Goal: Book appointment/travel/reservation

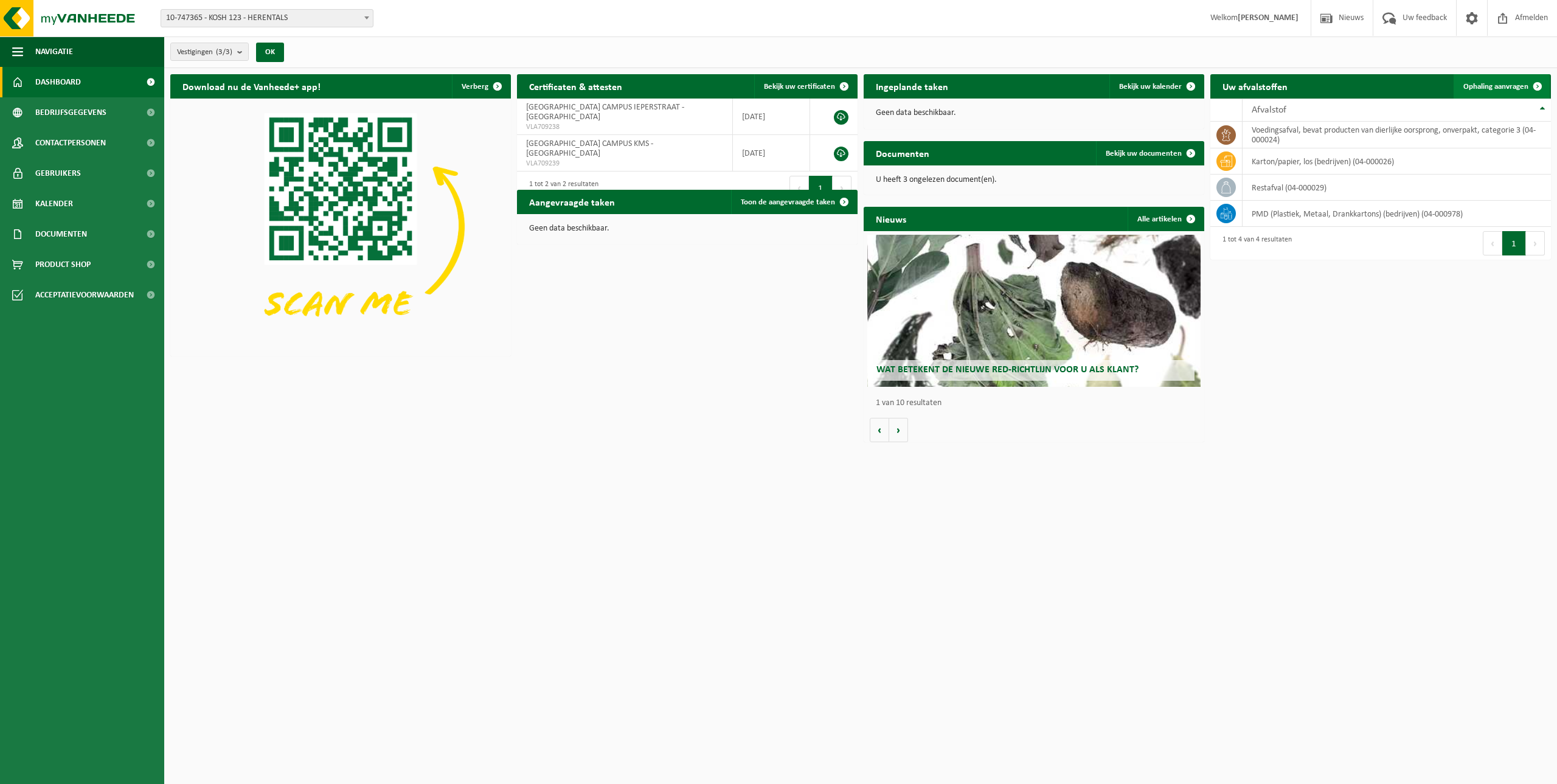
click at [1500, 89] on span "Ophaling aanvragen" at bounding box center [1496, 86] width 65 height 8
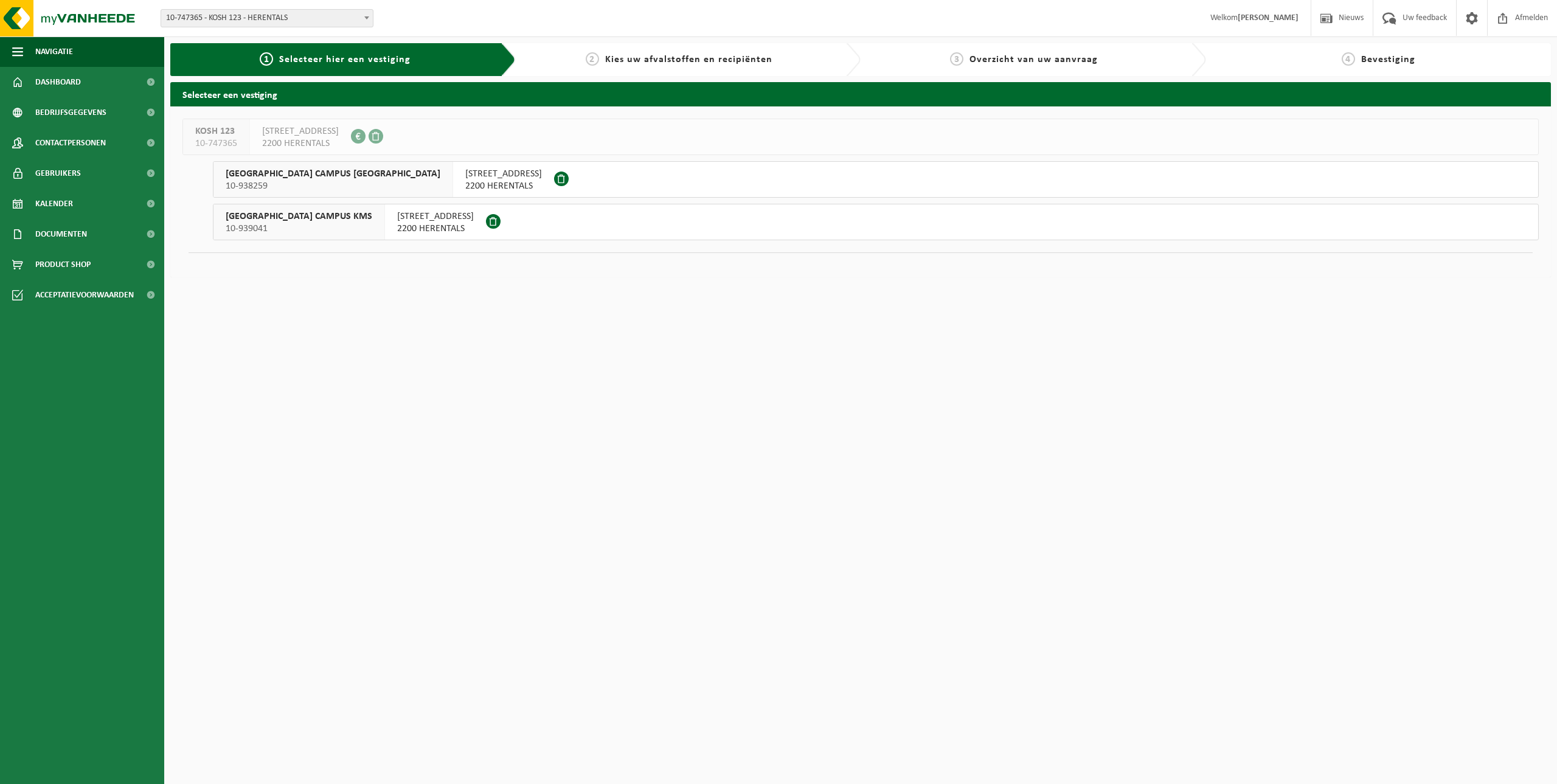
click at [465, 180] on span "IEPERSTRAAT 5" at bounding box center [504, 174] width 77 height 13
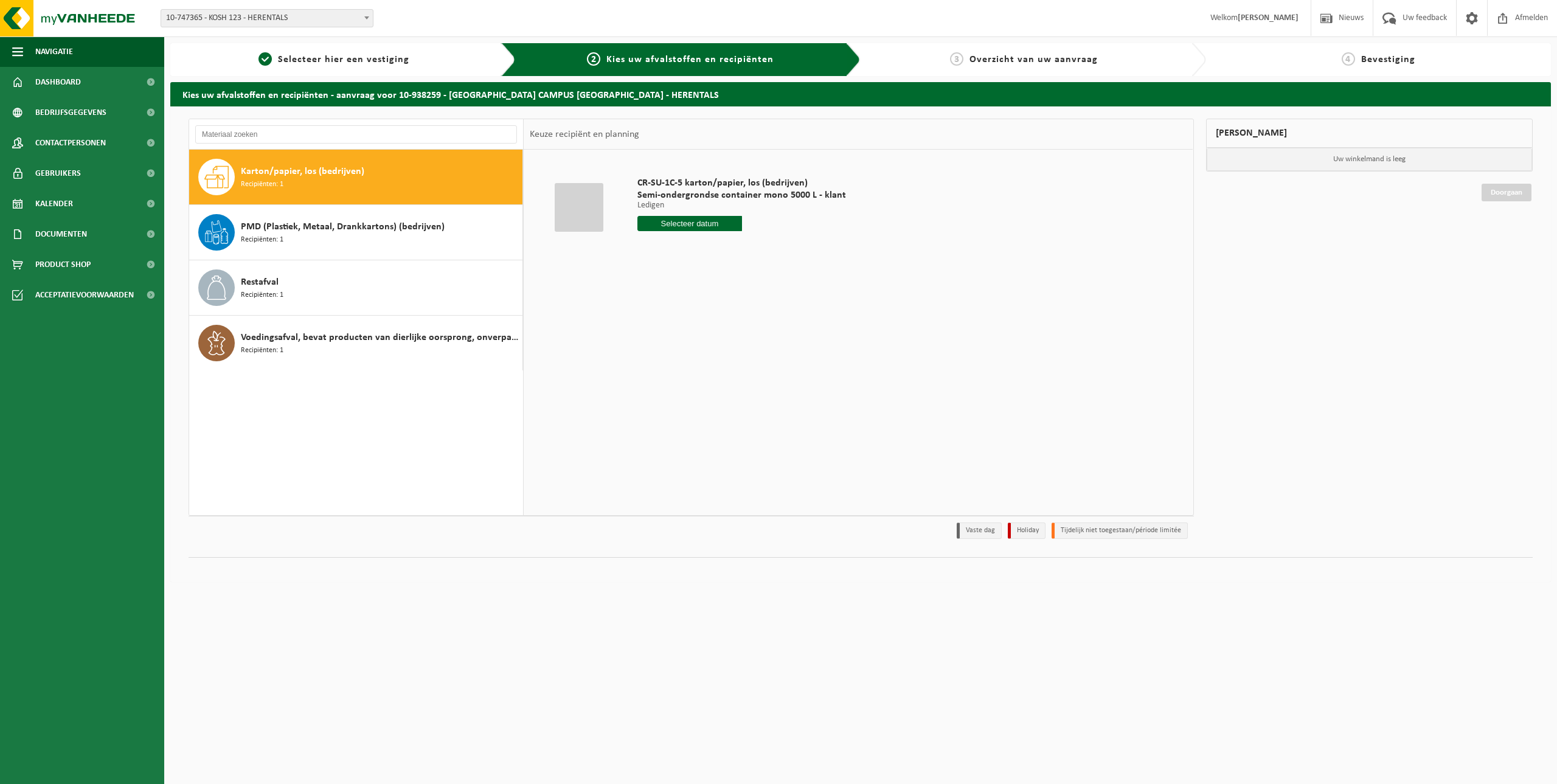
click at [290, 160] on div "Karton/papier, los (bedrijven) Recipiënten: 1" at bounding box center [379, 177] width 278 height 37
click at [699, 229] on input "text" at bounding box center [689, 223] width 104 height 15
click at [652, 307] on div "8" at bounding box center [648, 311] width 21 height 19
type input "Van [DATE]"
click at [670, 267] on button "In winkelmand" at bounding box center [672, 269] width 67 height 19
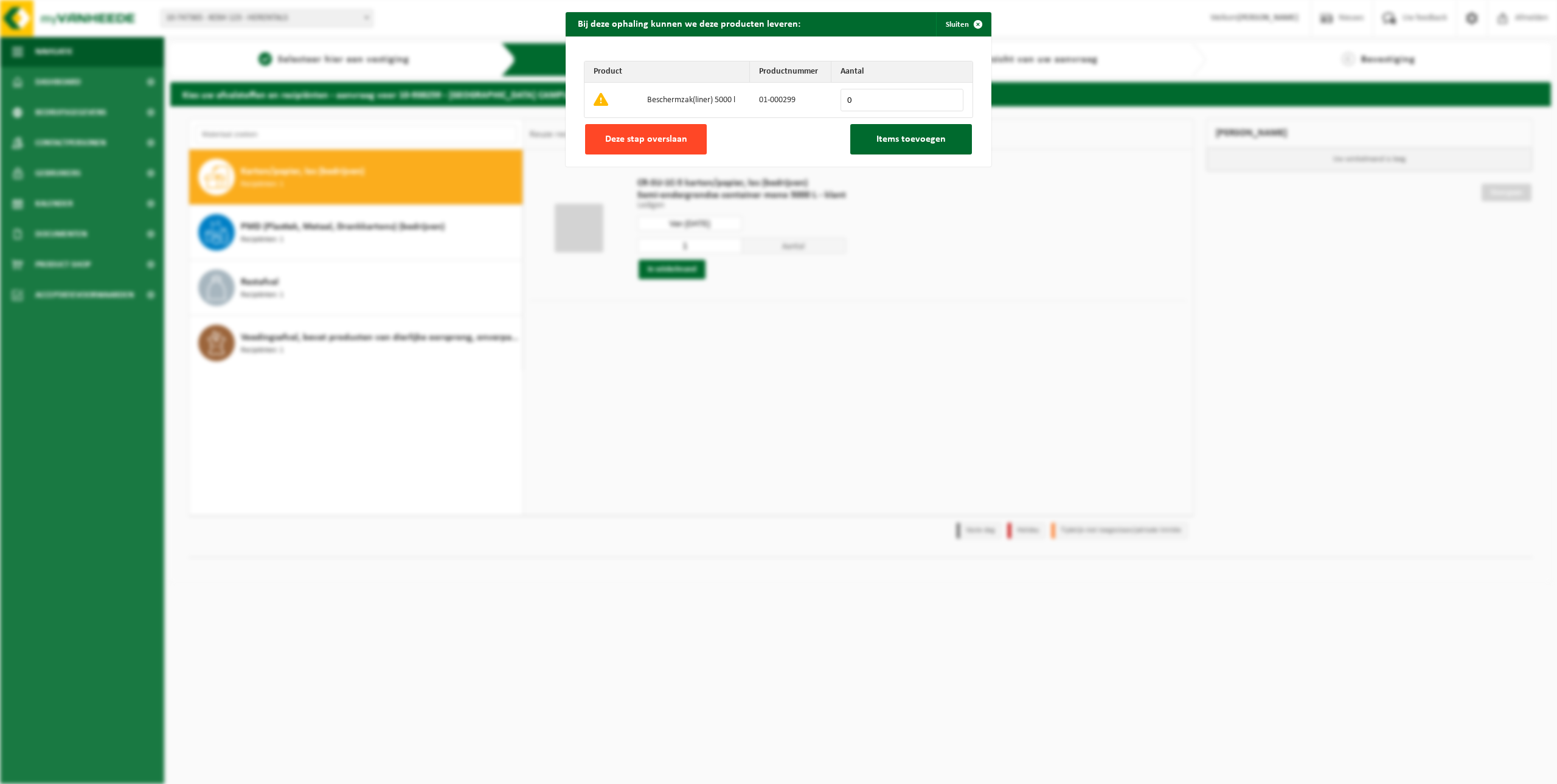
click at [657, 138] on span "Deze stap overslaan" at bounding box center [647, 139] width 82 height 10
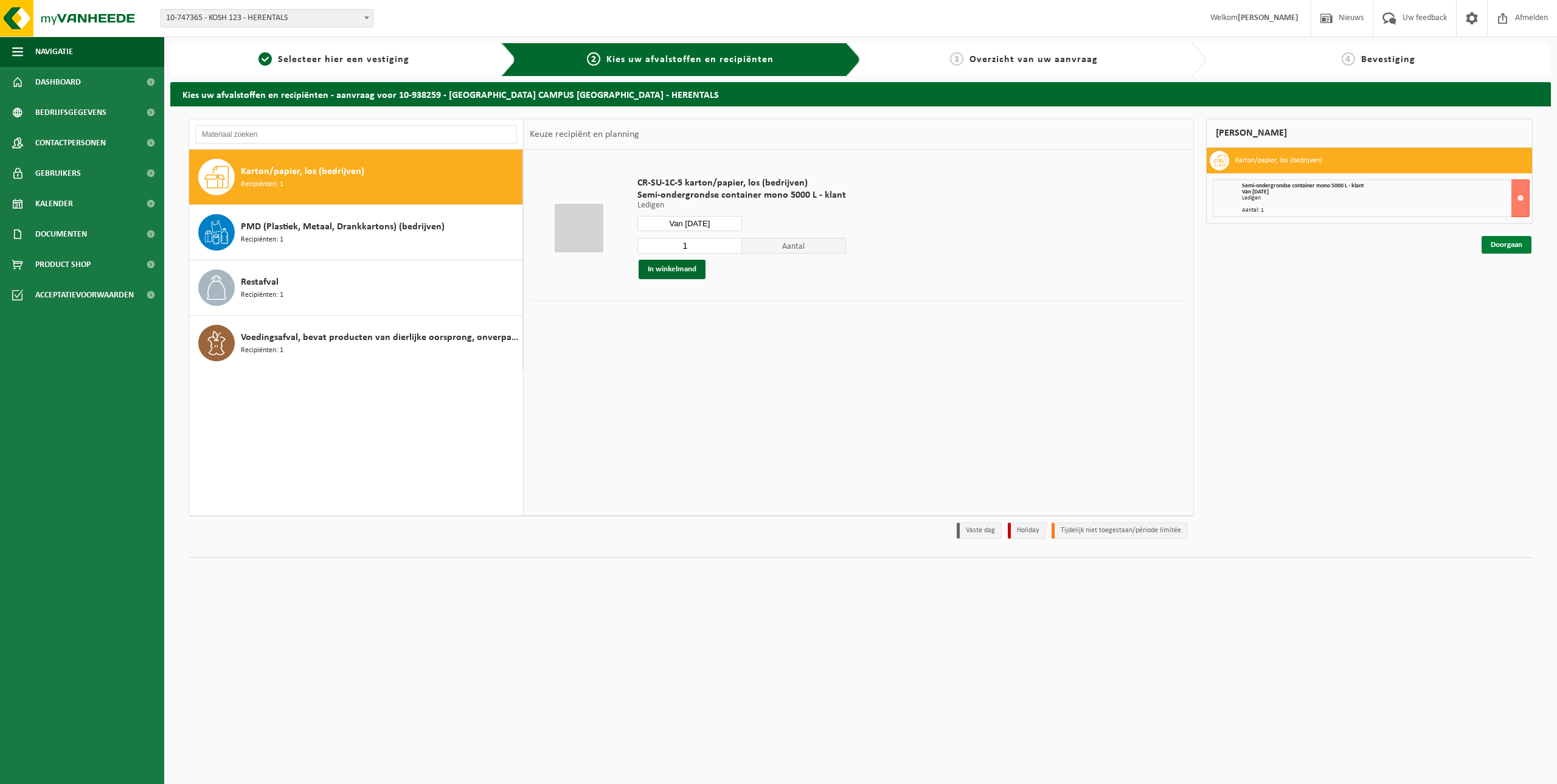
click at [1509, 243] on link "Doorgaan" at bounding box center [1507, 245] width 50 height 18
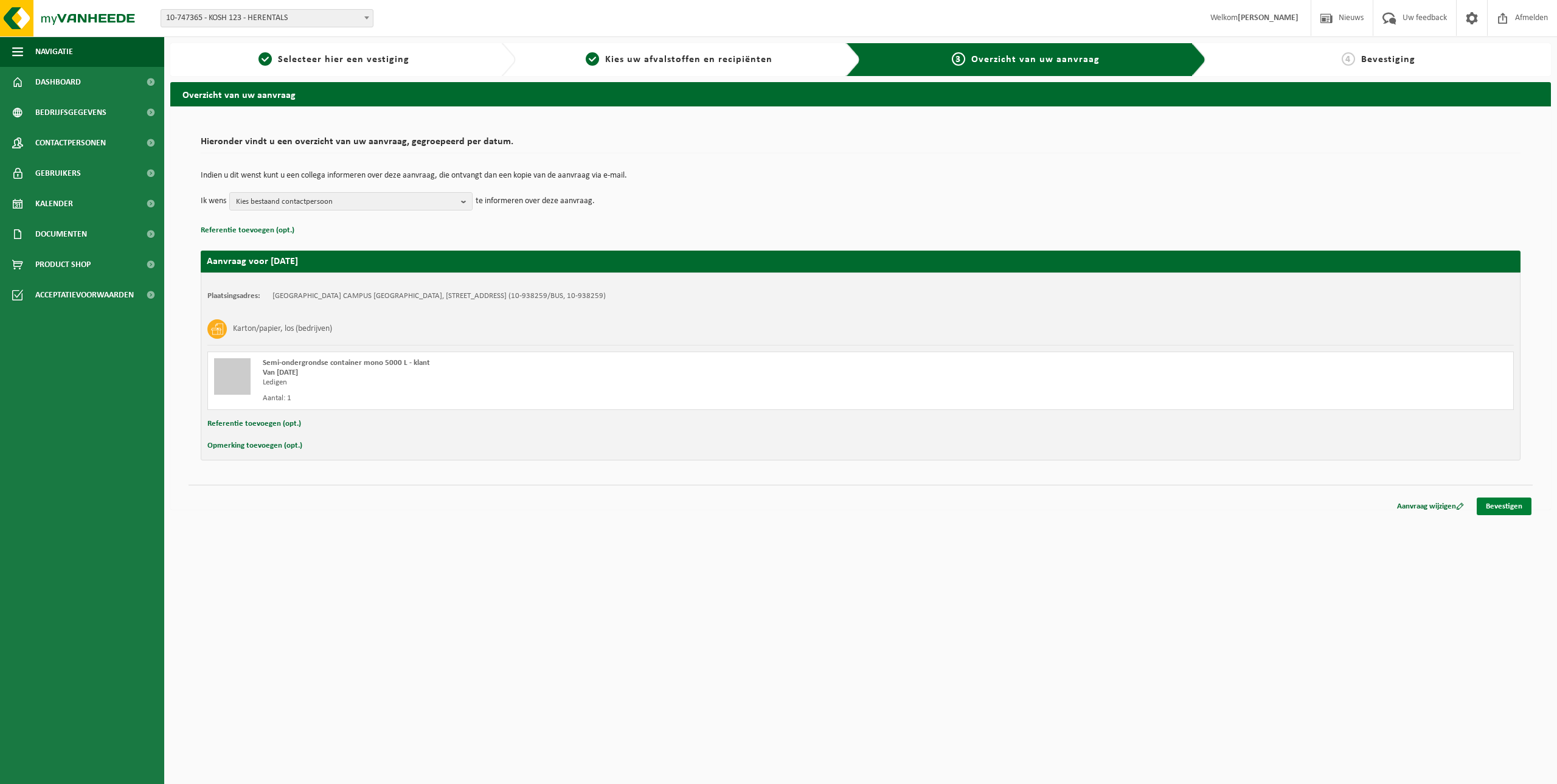
click at [1517, 503] on link "Bevestigen" at bounding box center [1504, 506] width 55 height 18
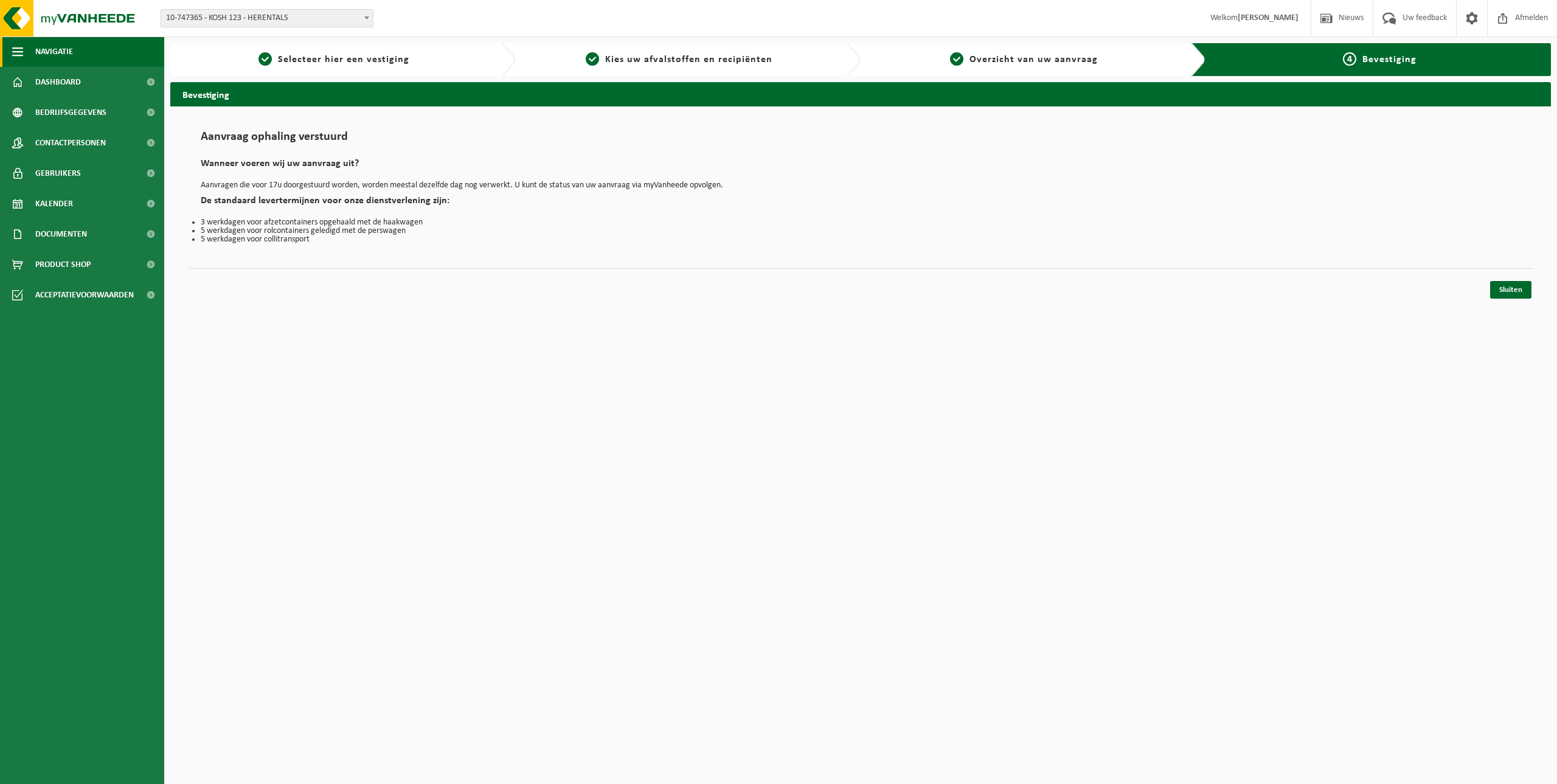
click at [37, 50] on span "Navigatie" at bounding box center [53, 52] width 38 height 30
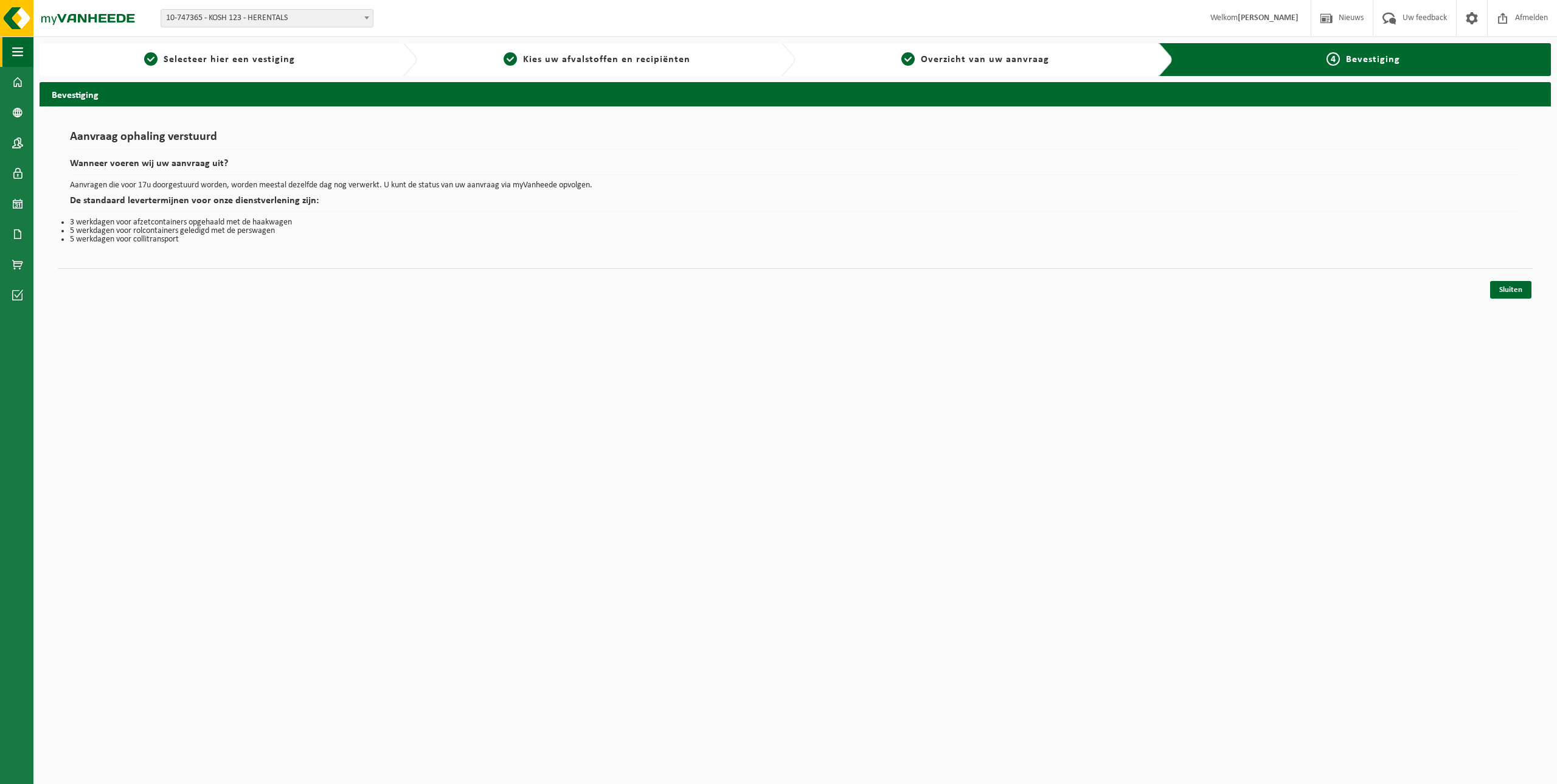
click at [26, 50] on button "Navigatie" at bounding box center [17, 52] width 33 height 30
